Goal: Information Seeking & Learning: Learn about a topic

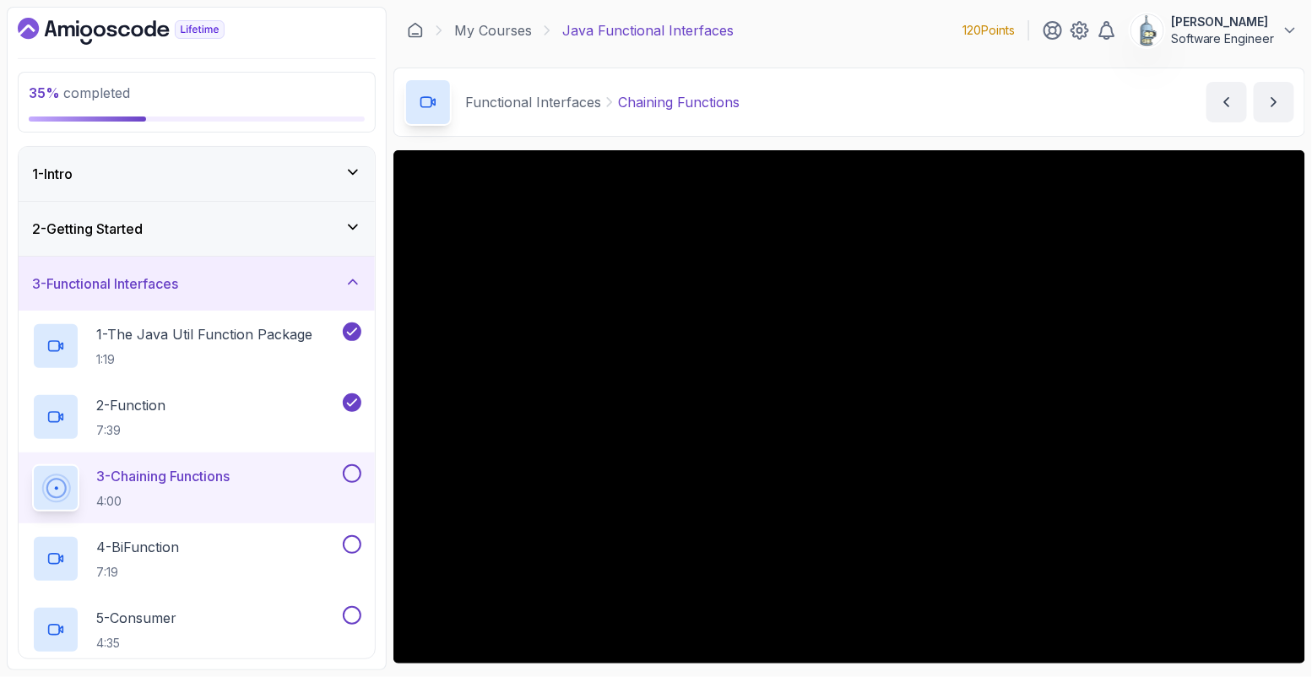
scroll to position [147, 0]
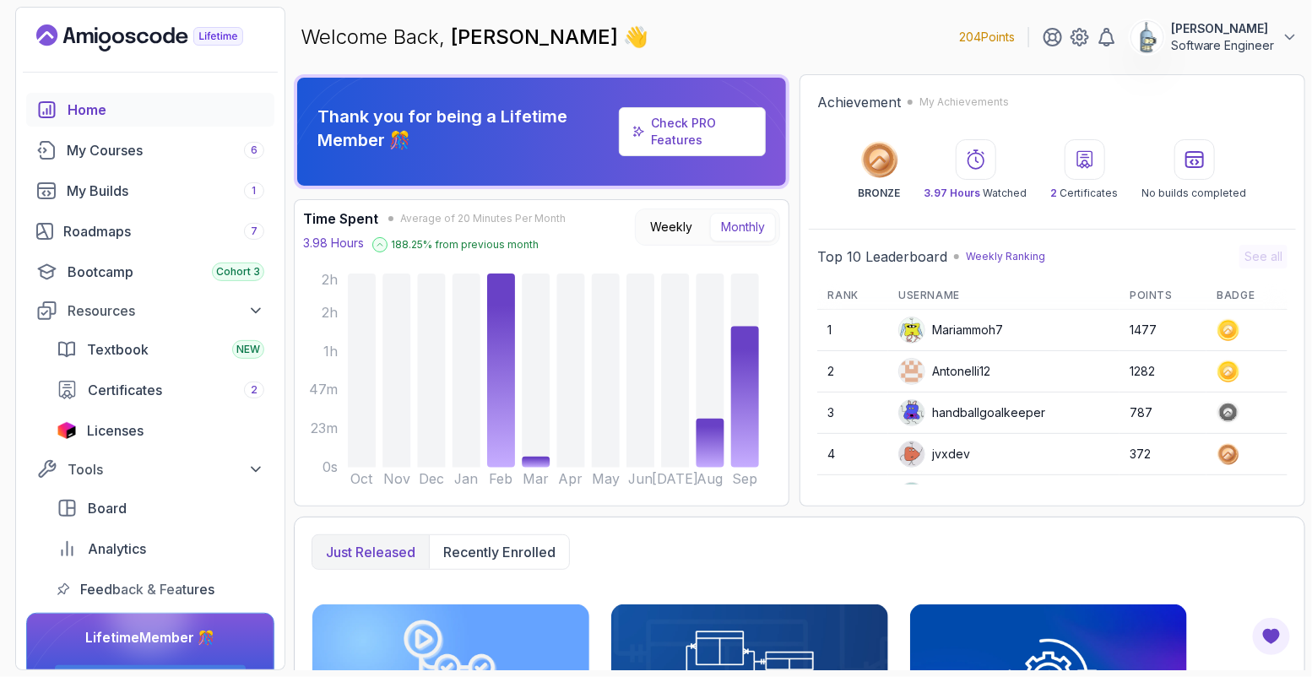
scroll to position [236, 0]
